Goal: Obtain resource: Download file/media

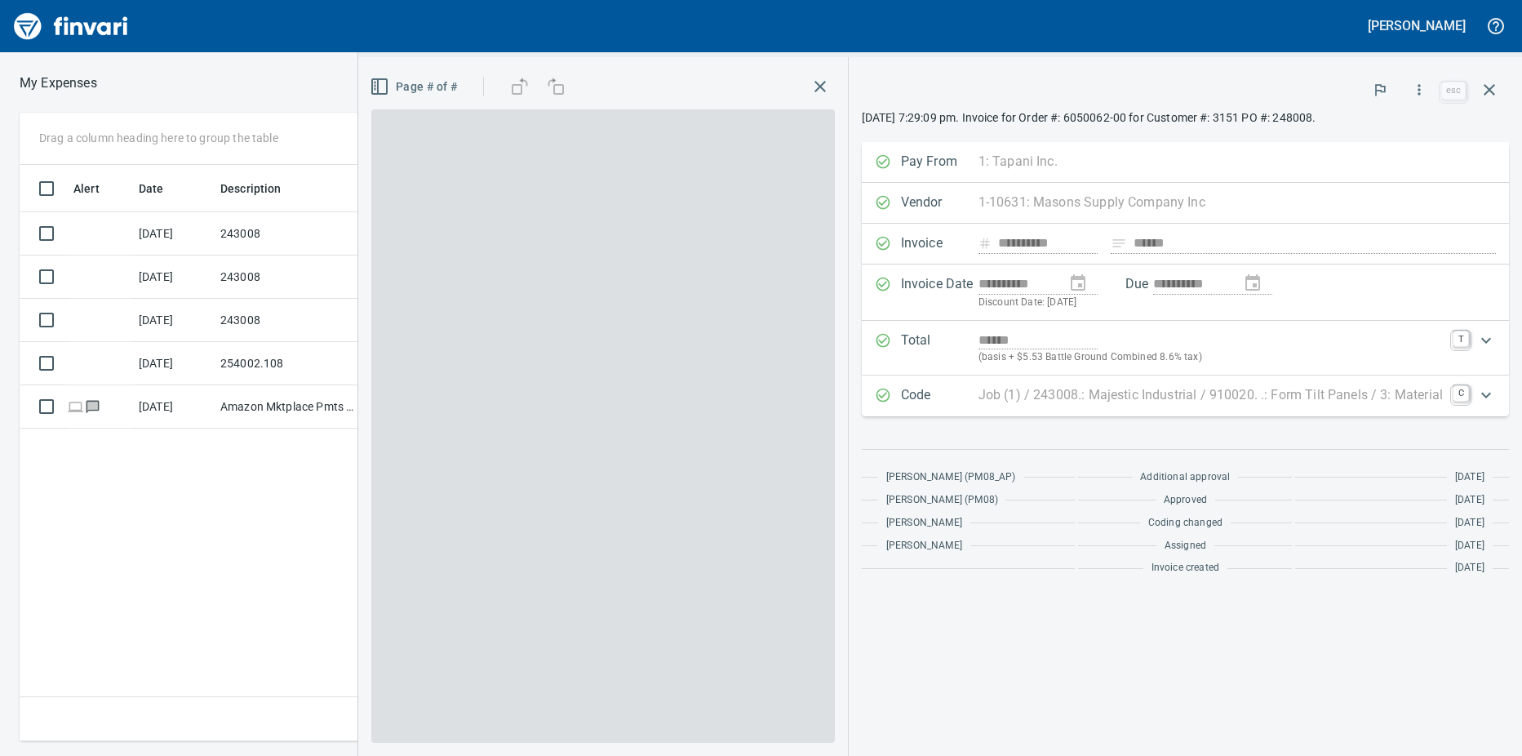
scroll to position [564, 1063]
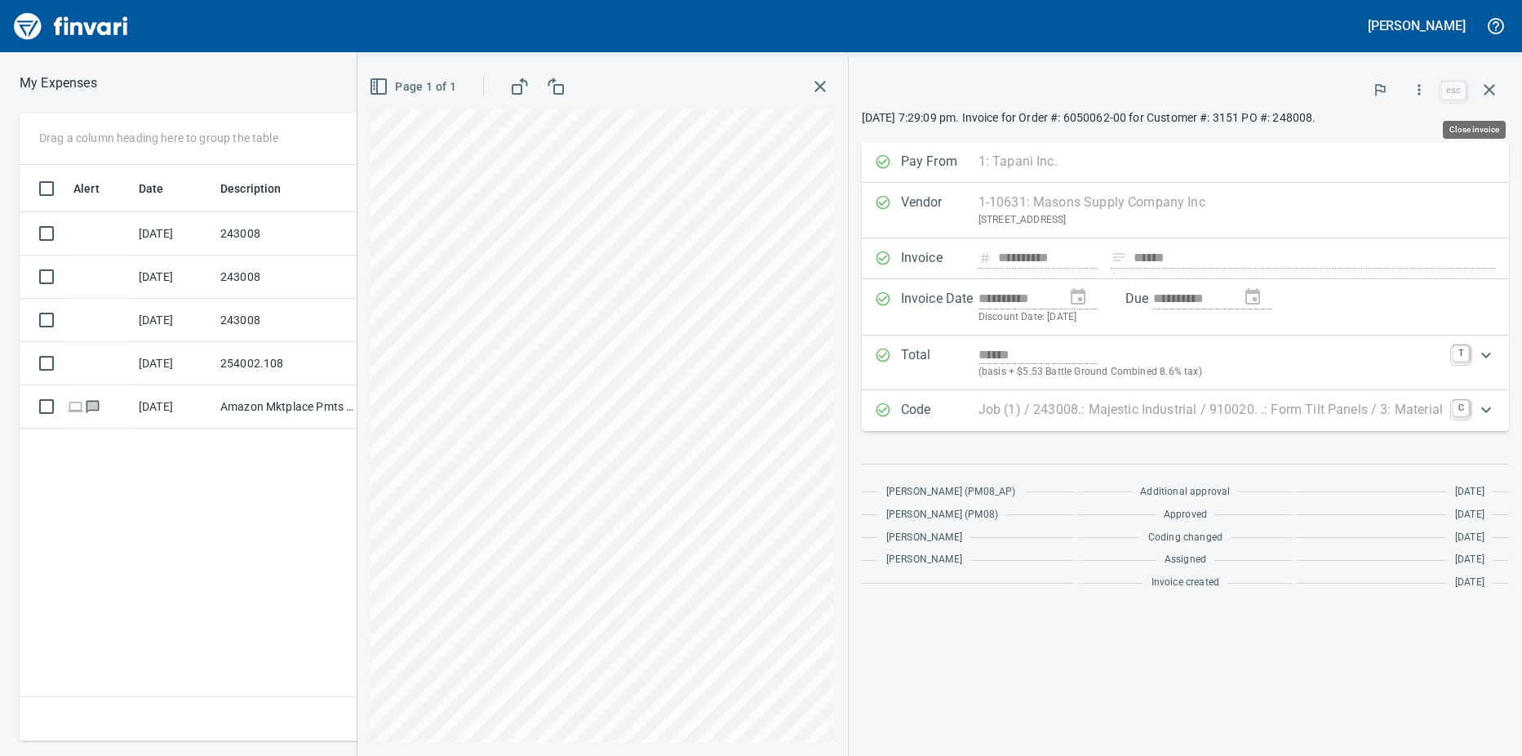
click at [1484, 93] on icon "button" at bounding box center [1490, 90] width 20 height 20
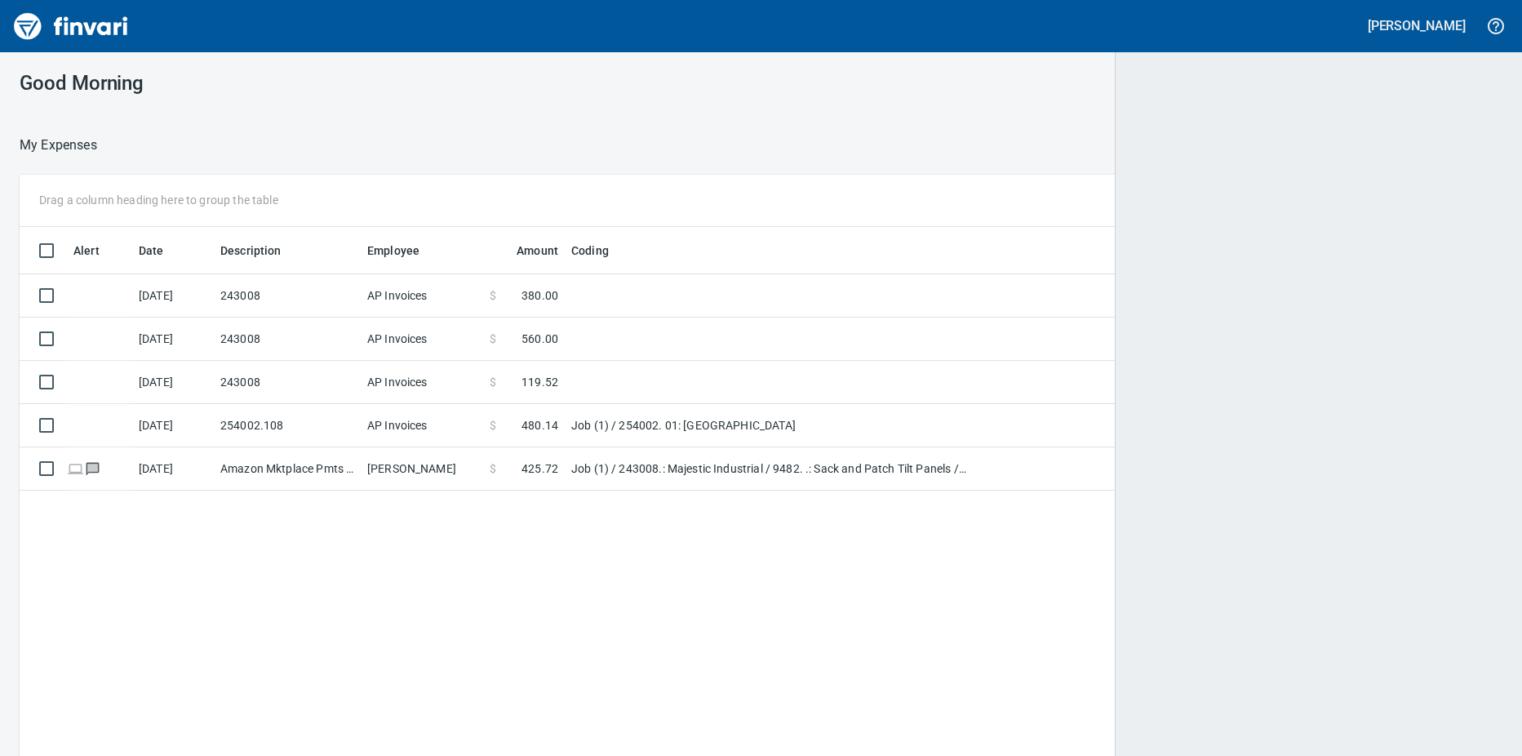
scroll to position [2, 2]
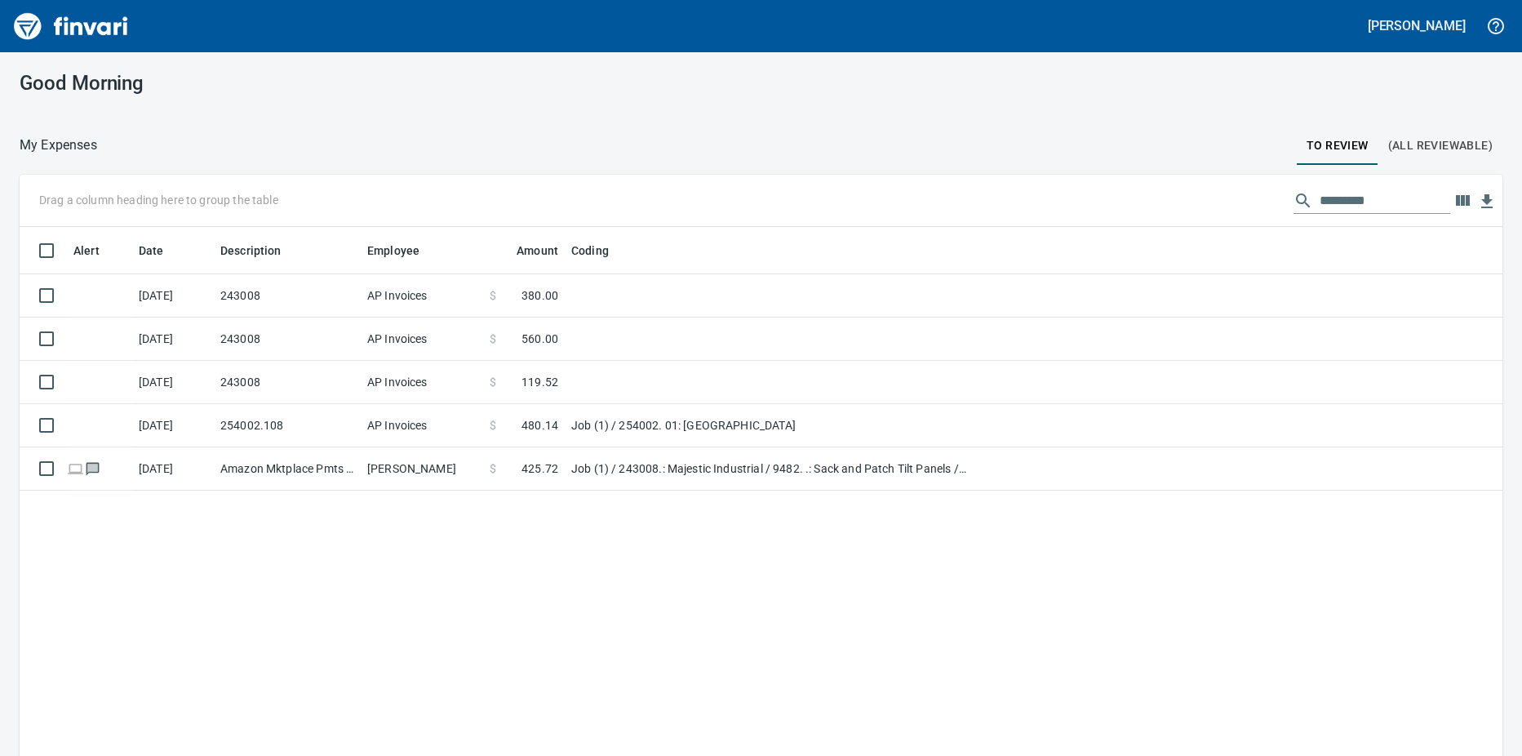
click at [335, 466] on td "Amazon Mktplace Pmts [DOMAIN_NAME][URL] WA" at bounding box center [287, 468] width 147 height 43
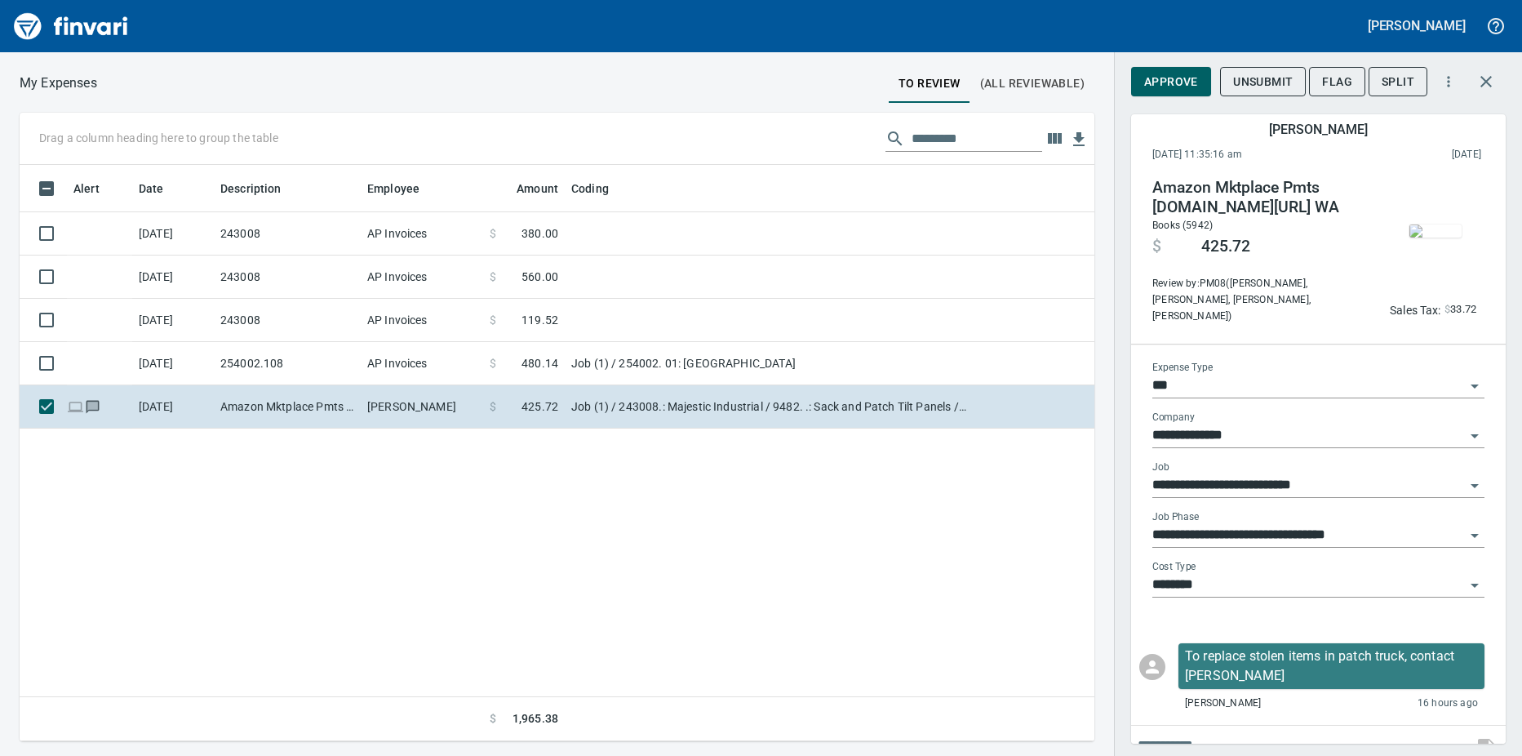
scroll to position [564, 1063]
click at [1421, 234] on img "button" at bounding box center [1436, 230] width 52 height 13
click at [1410, 229] on img "button" at bounding box center [1436, 230] width 52 height 13
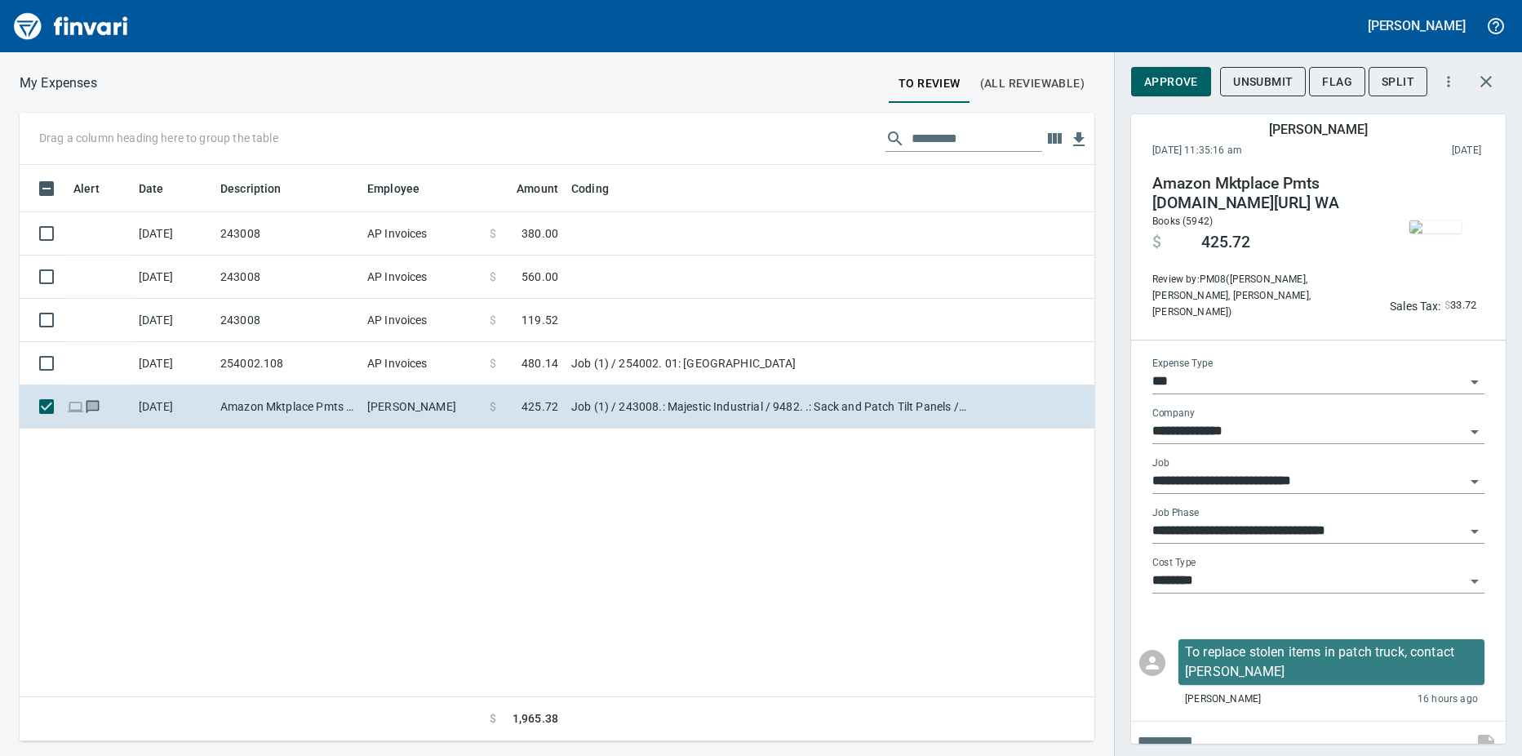
scroll to position [0, 0]
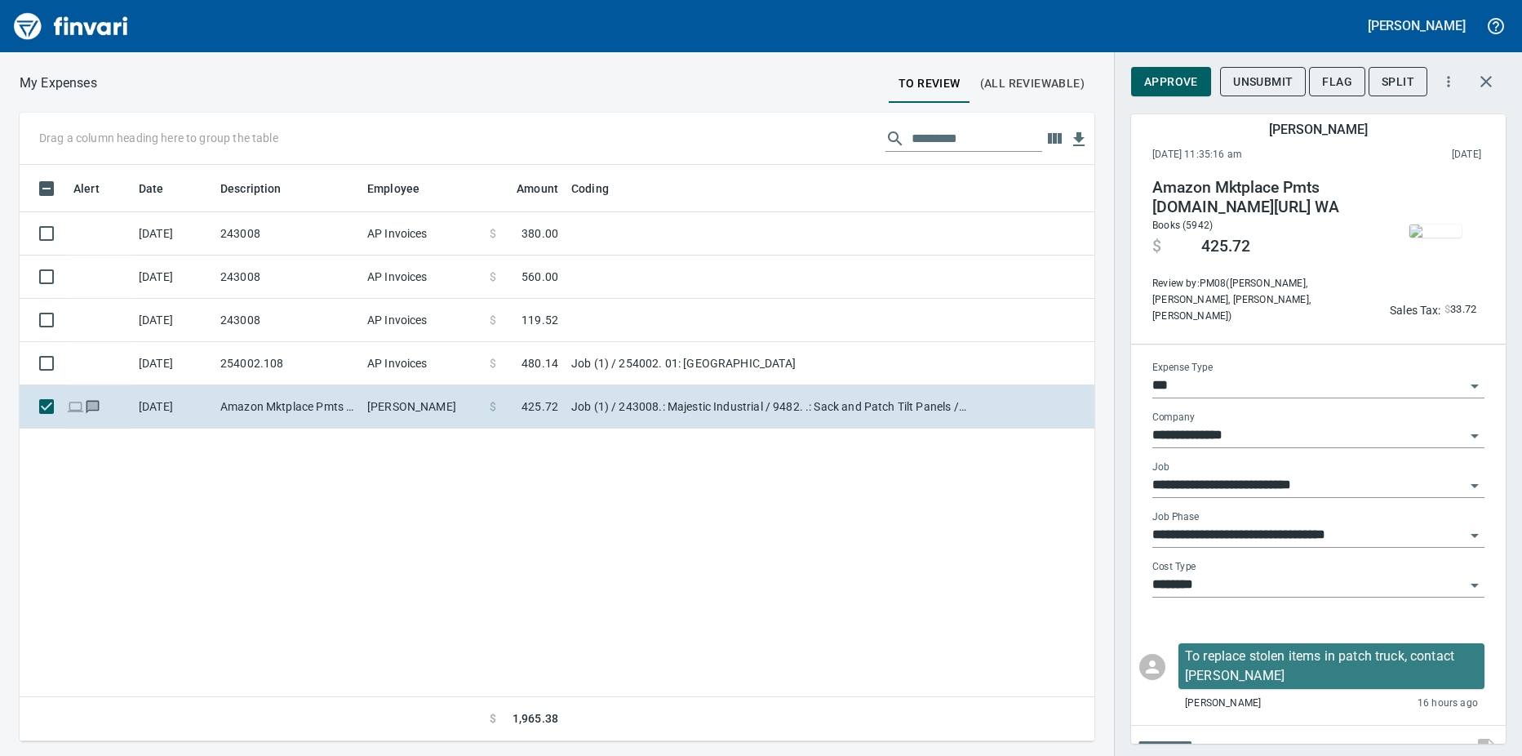
click at [1418, 228] on img "button" at bounding box center [1436, 230] width 52 height 13
click at [1427, 229] on img "button" at bounding box center [1436, 230] width 52 height 13
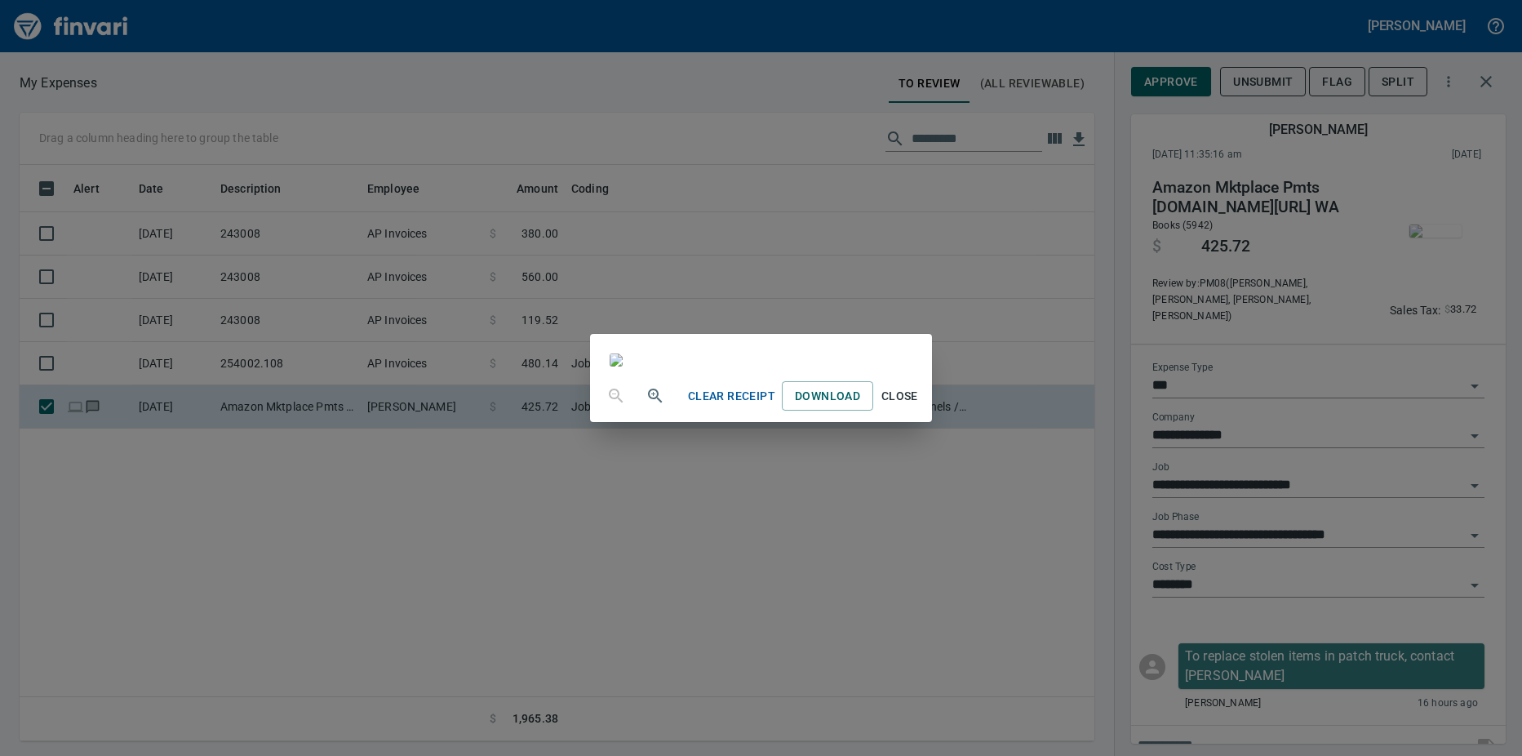
click at [860, 406] on span "Download" at bounding box center [827, 396] width 65 height 20
click at [308, 571] on div "Clear Receipt Download Close" at bounding box center [761, 378] width 1522 height 756
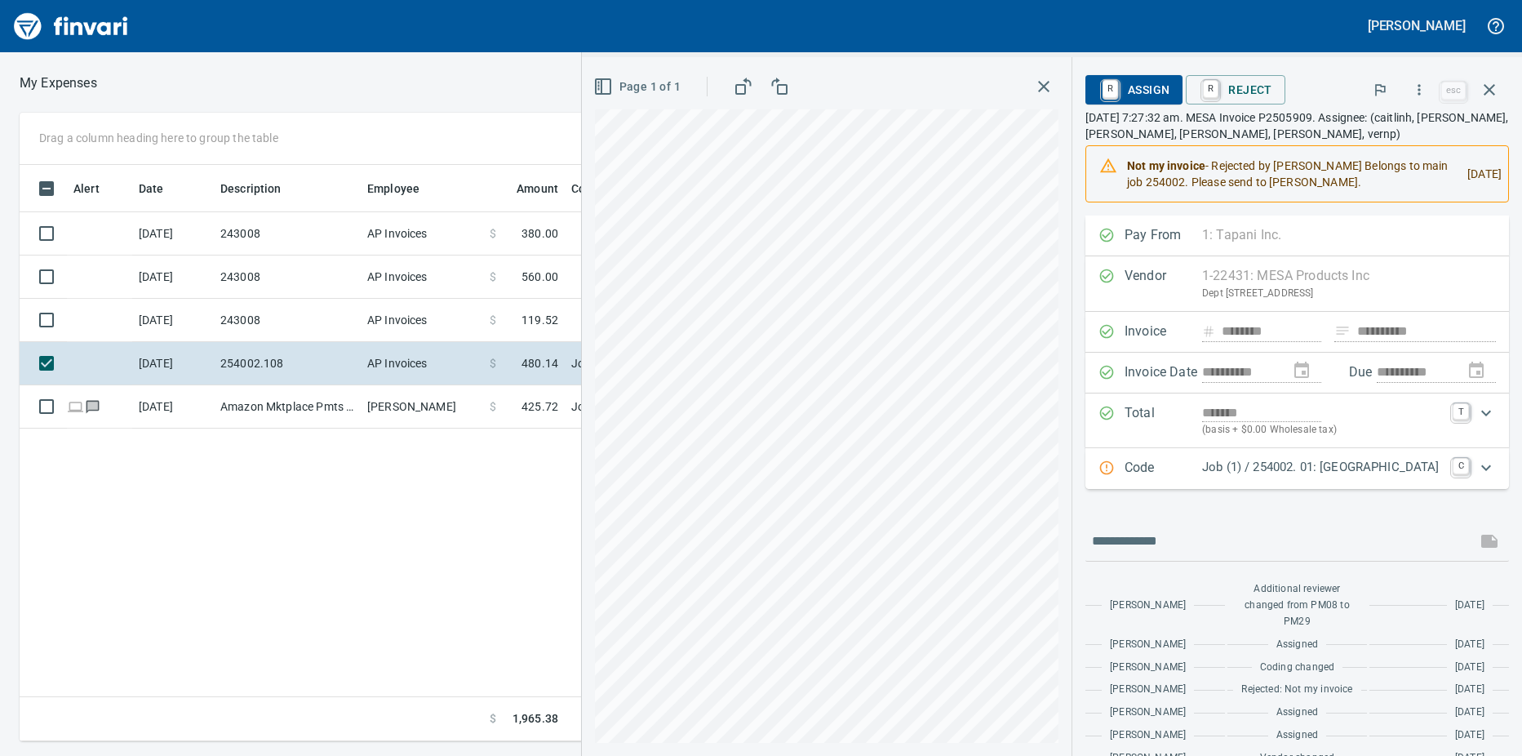
click at [347, 317] on td "243008" at bounding box center [287, 320] width 147 height 43
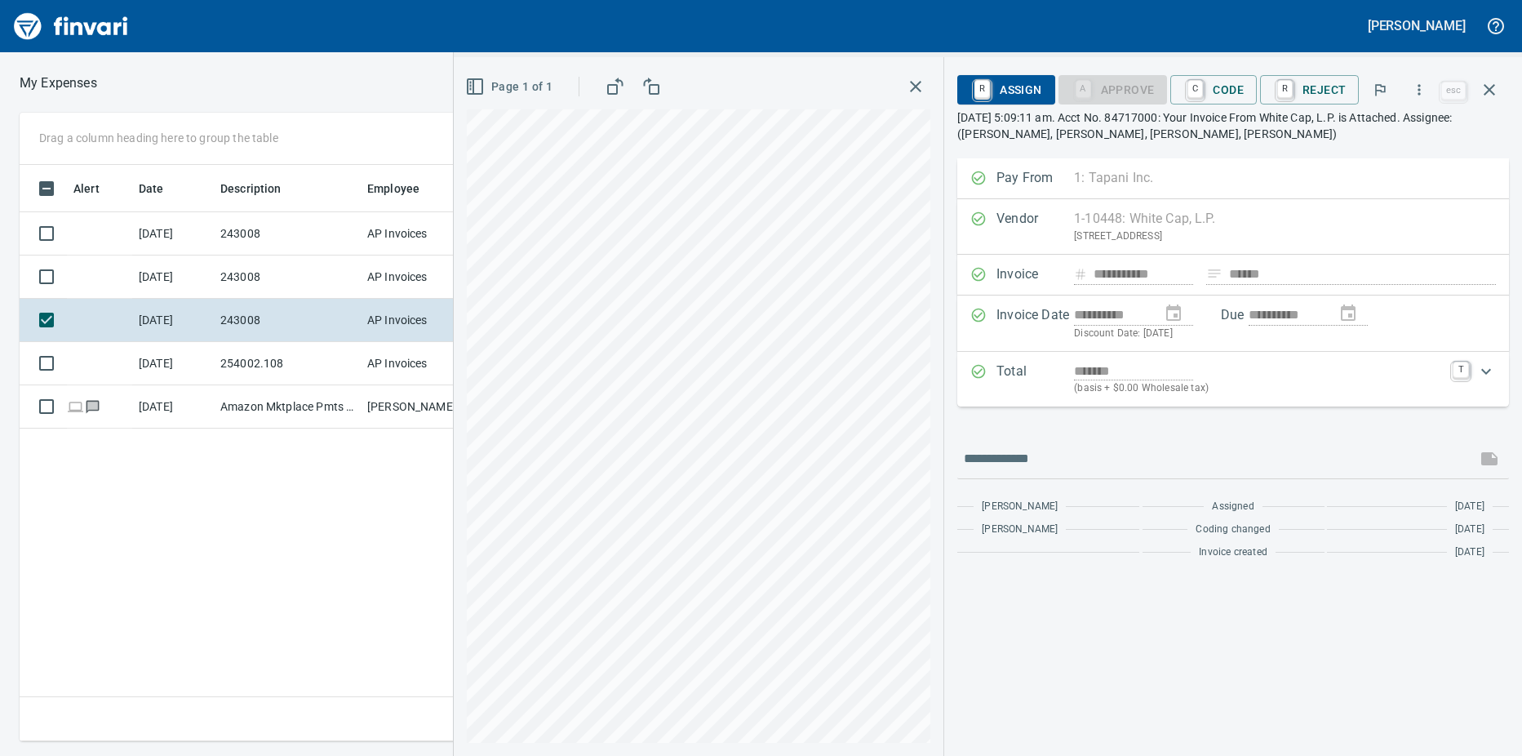
click at [334, 290] on td "243008" at bounding box center [287, 276] width 147 height 43
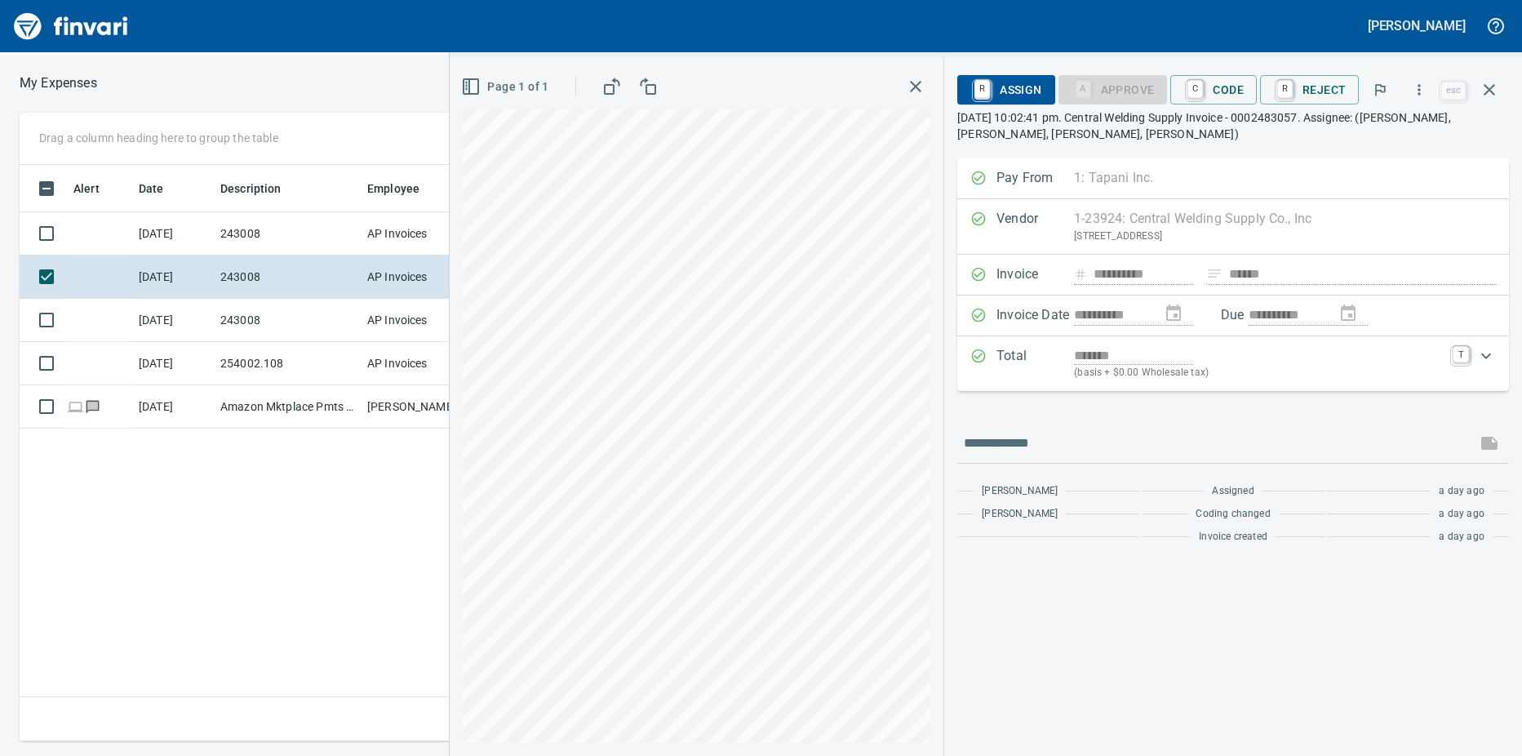
click at [295, 234] on td "243008" at bounding box center [287, 233] width 147 height 43
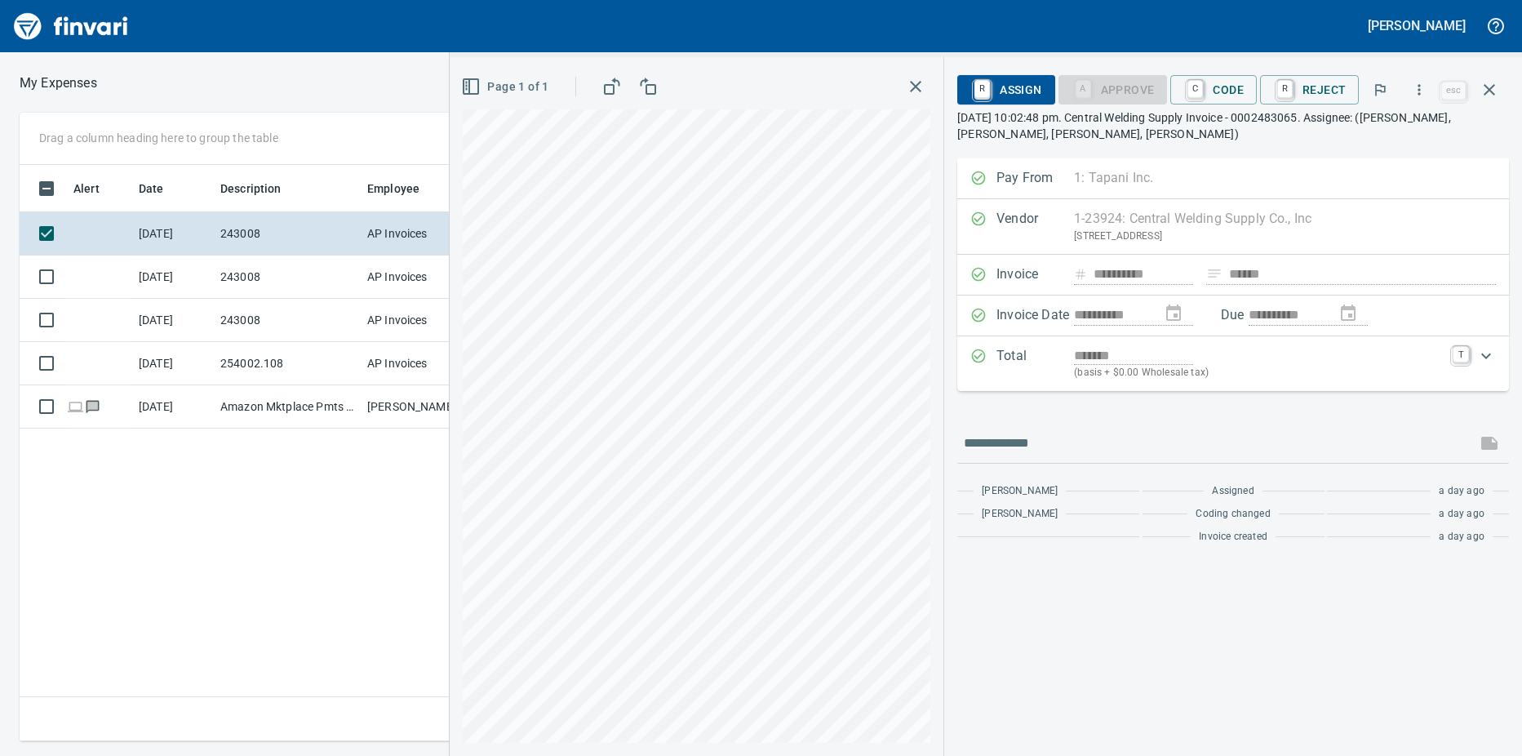
click at [311, 273] on td "243008" at bounding box center [287, 276] width 147 height 43
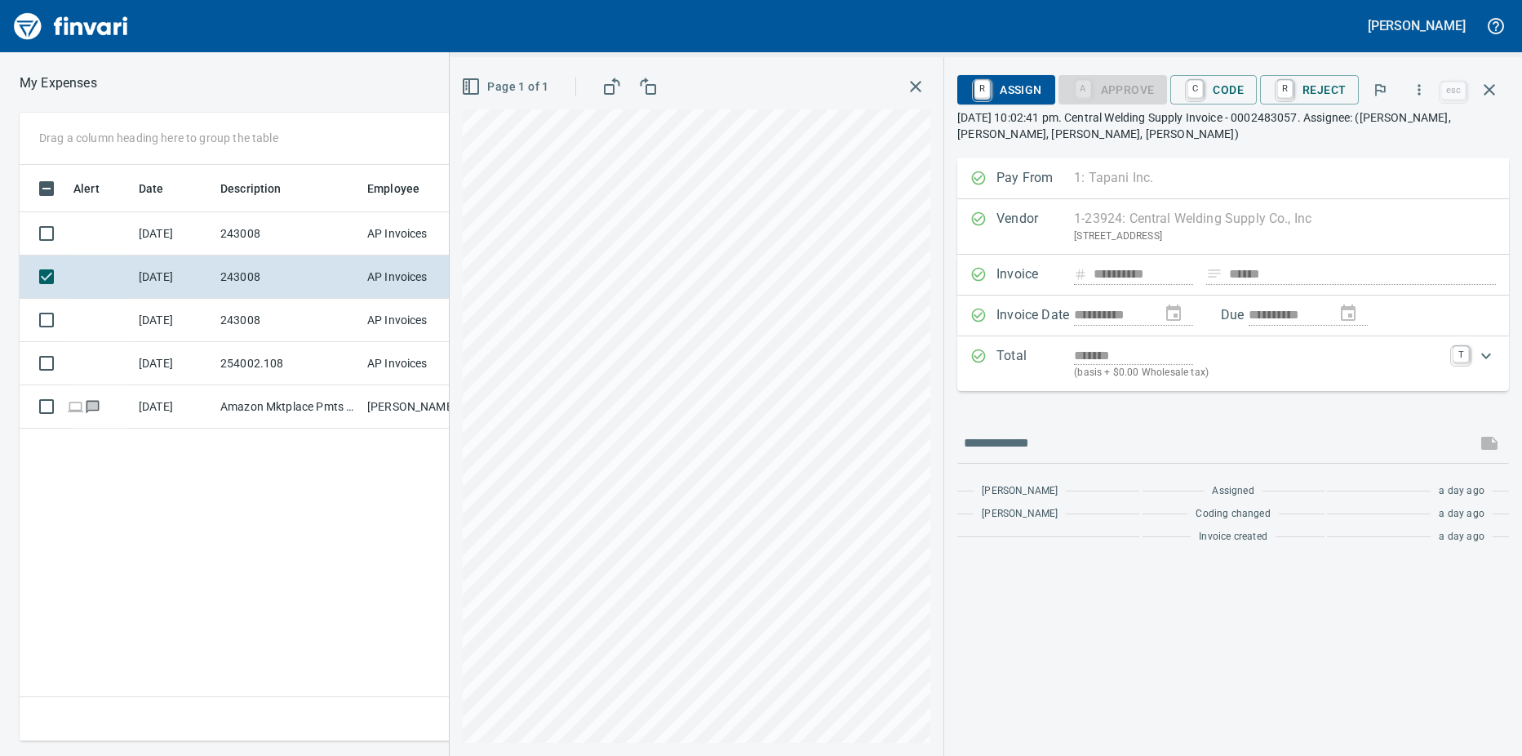
click at [313, 234] on td "243008" at bounding box center [287, 233] width 147 height 43
